Goal: Entertainment & Leisure: Consume media (video, audio)

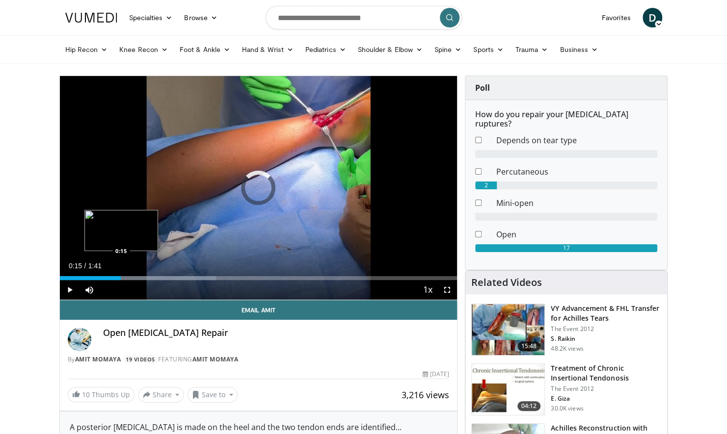
click at [121, 277] on div "Loaded : 39.39% 0:15 0:15" at bounding box center [258, 278] width 397 height 4
click at [445, 289] on span "Video Player" at bounding box center [447, 290] width 20 height 20
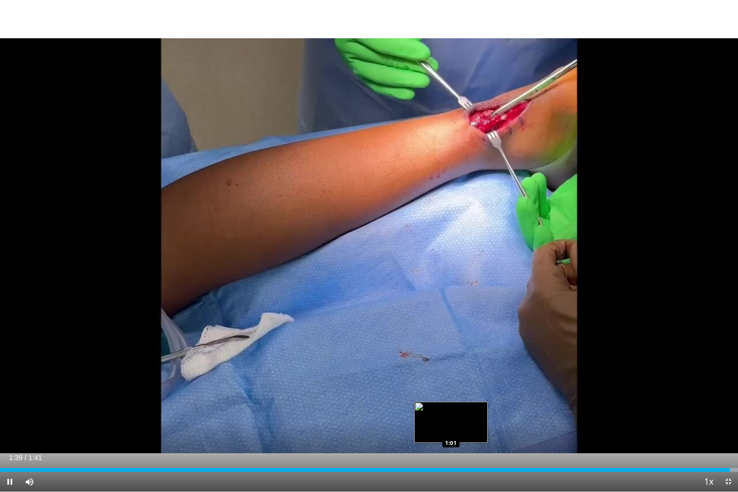
click at [450, 434] on div "Loaded : 100.00% 1:40 1:01" at bounding box center [369, 470] width 738 height 4
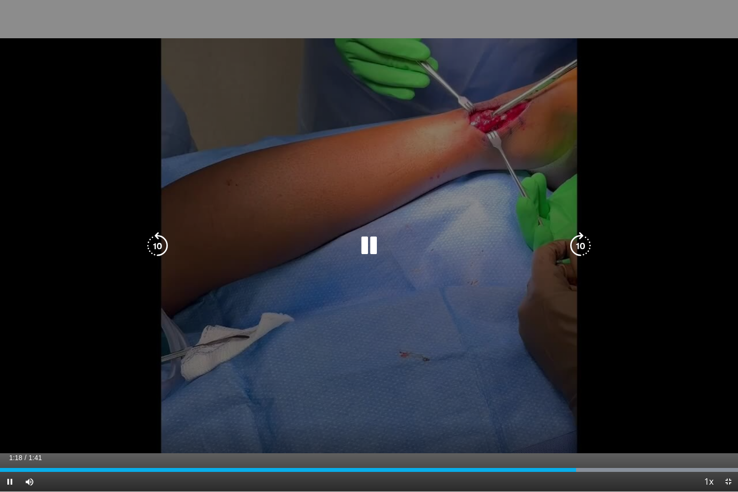
click at [370, 247] on icon "Video Player" at bounding box center [368, 245] width 27 height 27
